Goal: Navigation & Orientation: Understand site structure

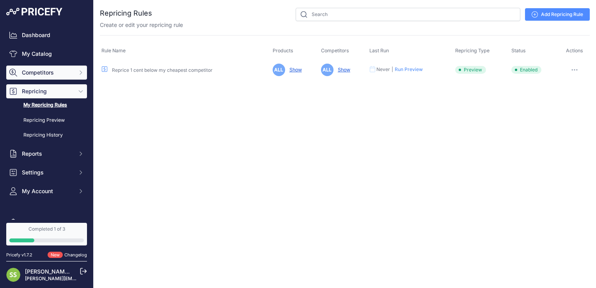
click at [41, 77] on button "Competitors" at bounding box center [46, 73] width 81 height 14
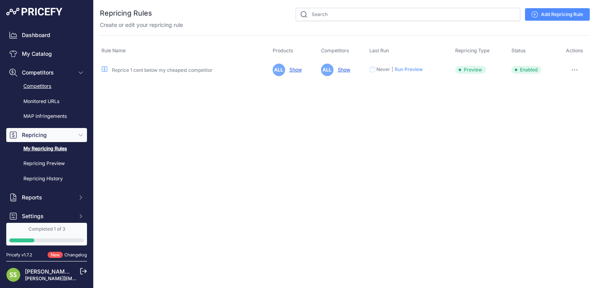
click at [39, 85] on link "Competitors" at bounding box center [46, 87] width 81 height 14
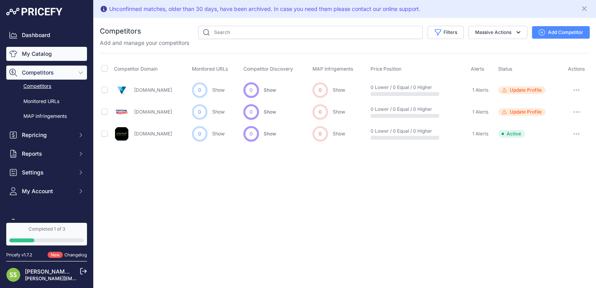
click at [43, 50] on link "My Catalog" at bounding box center [46, 54] width 81 height 14
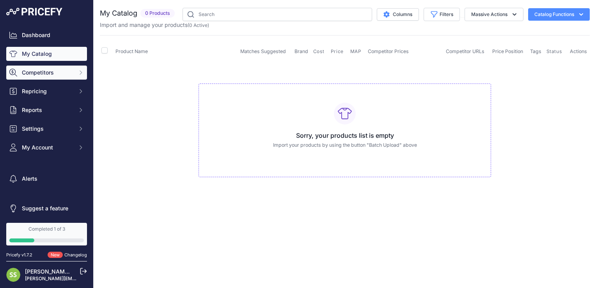
click at [36, 74] on span "Competitors" at bounding box center [47, 73] width 51 height 8
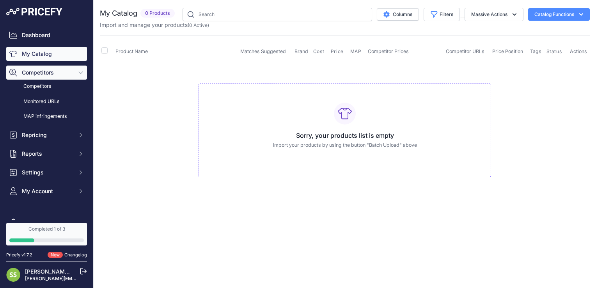
click at [37, 74] on span "Competitors" at bounding box center [47, 73] width 51 height 8
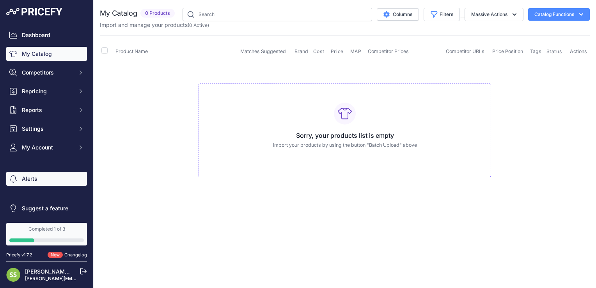
scroll to position [2, 0]
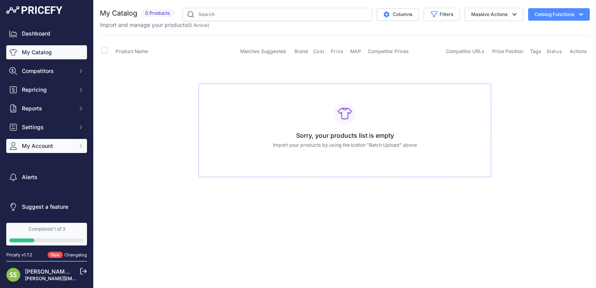
click at [52, 149] on span "My Account" at bounding box center [47, 146] width 51 height 8
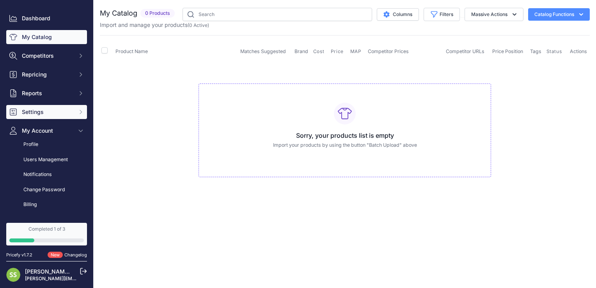
scroll to position [0, 0]
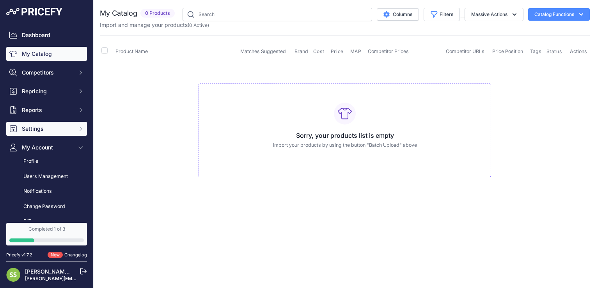
click at [51, 132] on span "Settings" at bounding box center [47, 129] width 51 height 8
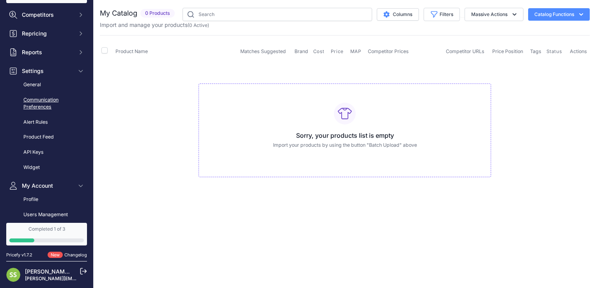
scroll to position [39, 0]
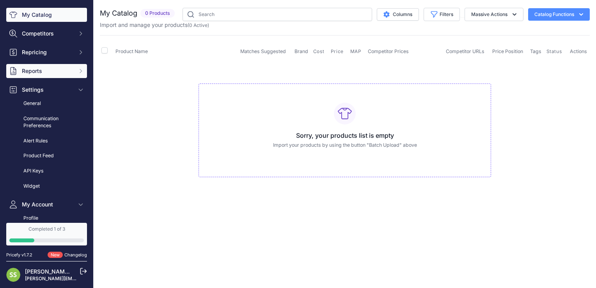
click at [51, 76] on button "Reports" at bounding box center [46, 71] width 81 height 14
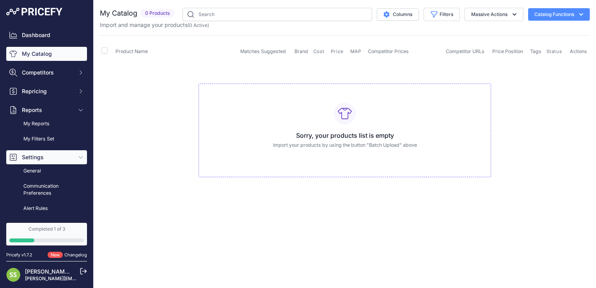
scroll to position [0, 0]
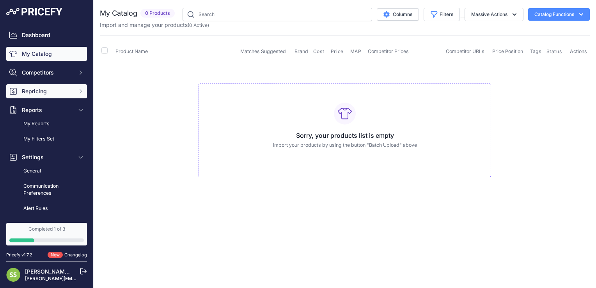
click at [59, 94] on span "Repricing" at bounding box center [47, 91] width 51 height 8
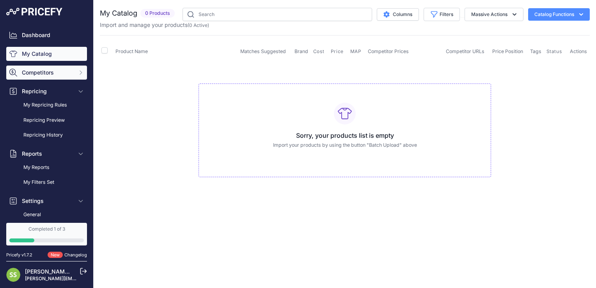
click at [67, 76] on span "Competitors" at bounding box center [47, 73] width 51 height 8
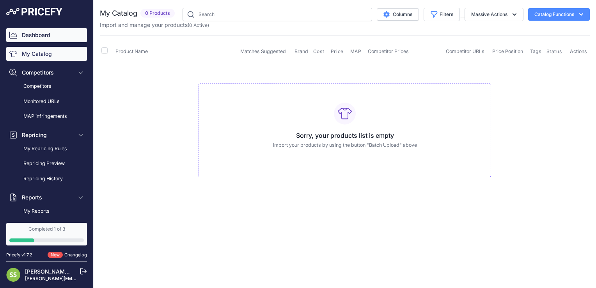
click at [41, 35] on link "Dashboard" at bounding box center [46, 35] width 81 height 14
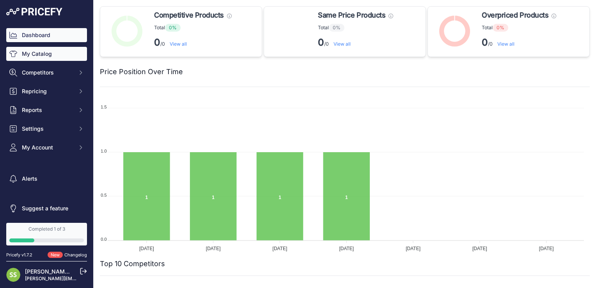
click at [53, 51] on link "My Catalog" at bounding box center [46, 54] width 81 height 14
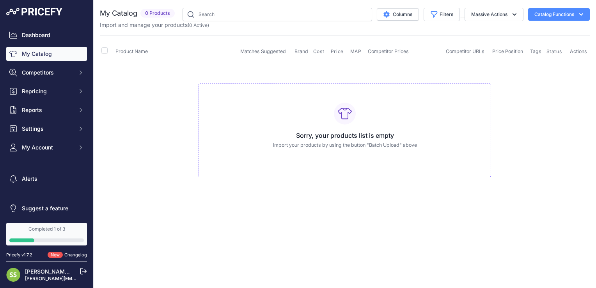
click at [34, 274] on link "[PERSON_NAME] [PERSON_NAME]" at bounding box center [70, 271] width 91 height 7
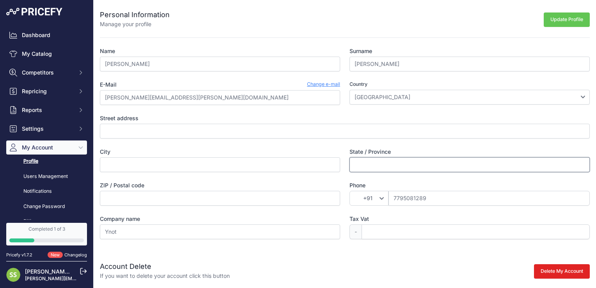
click at [381, 165] on input "State / Province" at bounding box center [470, 164] width 240 height 15
click at [297, 121] on label "Street address" at bounding box center [345, 118] width 490 height 8
click at [297, 124] on input "Street address" at bounding box center [345, 131] width 490 height 15
click at [28, 39] on link "Dashboard" at bounding box center [46, 35] width 81 height 14
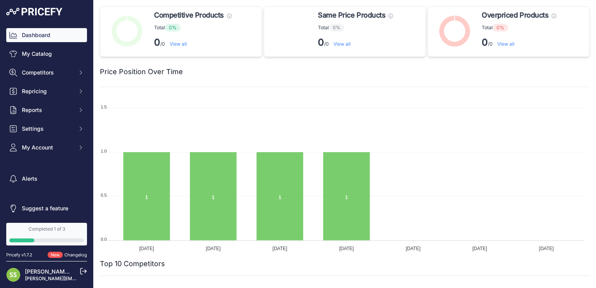
click at [41, 14] on img at bounding box center [34, 12] width 56 height 8
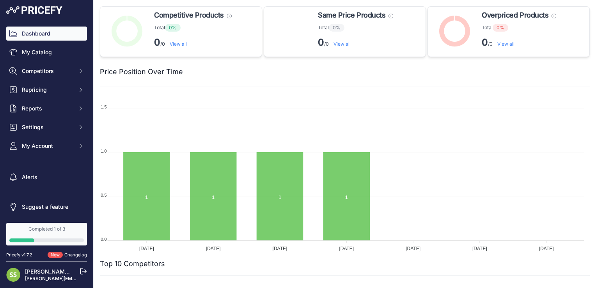
scroll to position [2, 0]
click at [44, 208] on link "Suggest a feature" at bounding box center [46, 207] width 81 height 14
click at [60, 75] on button "Competitors" at bounding box center [46, 71] width 81 height 14
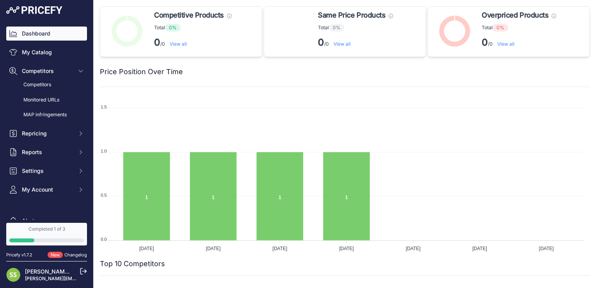
click at [41, 33] on link "Dashboard" at bounding box center [46, 34] width 81 height 14
